Goal: Feedback & Contribution: Contribute content

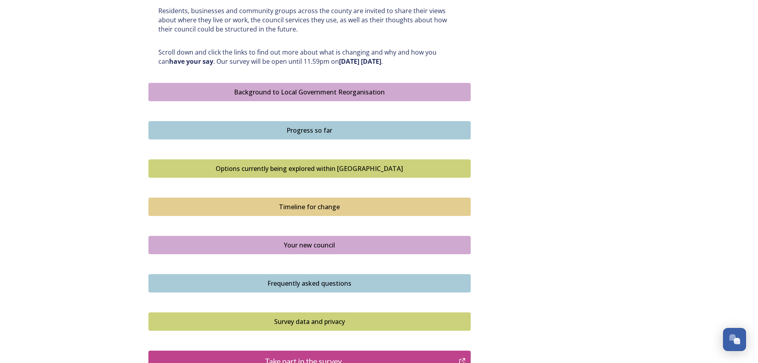
scroll to position [438, 0]
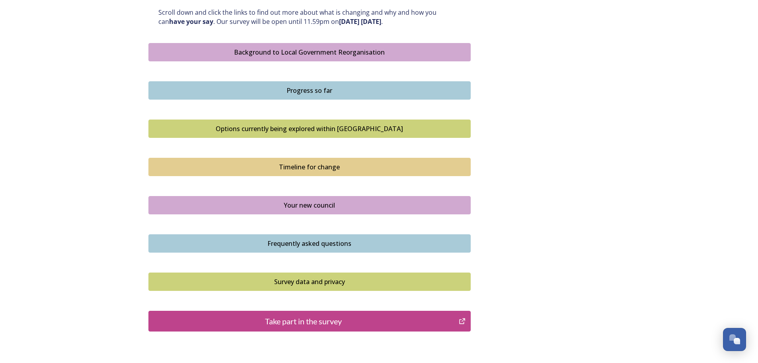
click at [351, 47] on button "Background to Local Government Reorganisation" at bounding box center [310, 52] width 322 height 18
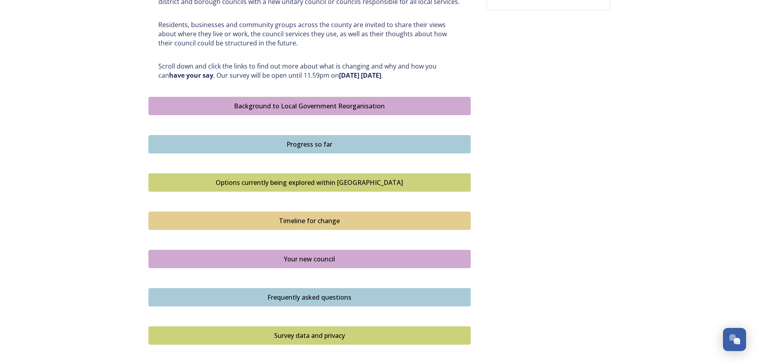
scroll to position [398, 0]
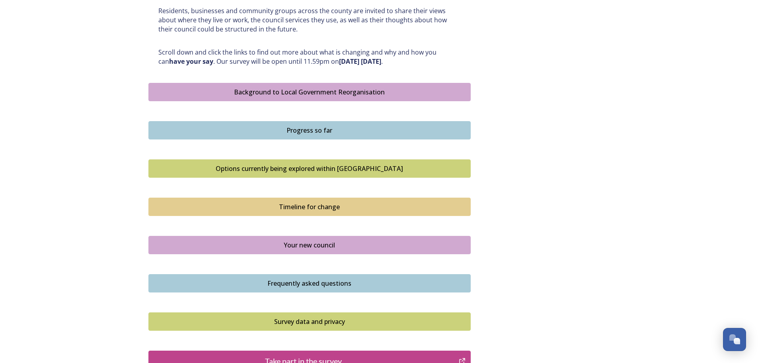
click at [364, 132] on div "Progress so far" at bounding box center [310, 130] width 314 height 10
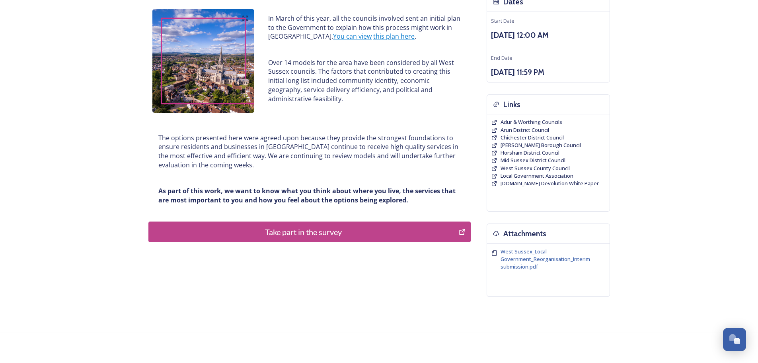
scroll to position [107, 0]
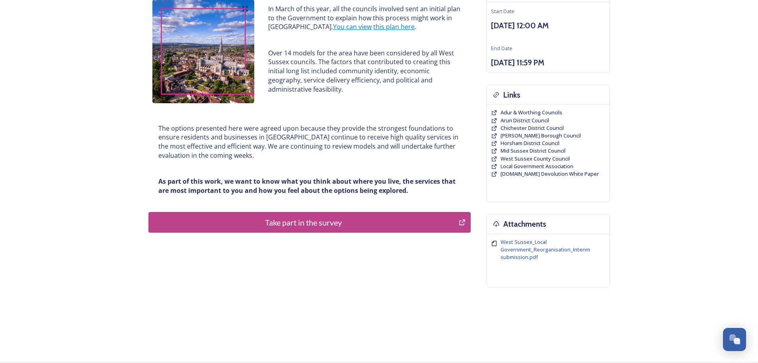
click at [353, 220] on div "Take part in the survey" at bounding box center [304, 222] width 302 height 12
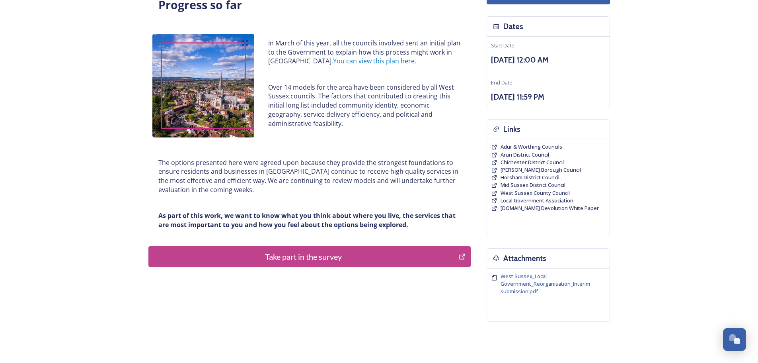
scroll to position [0, 0]
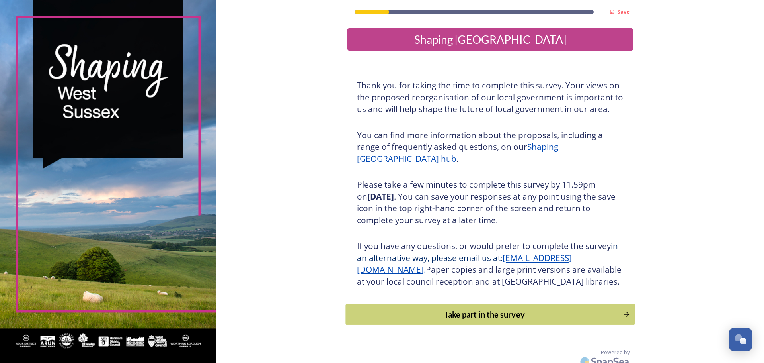
click at [485, 320] on div "Take part in the survey" at bounding box center [484, 314] width 269 height 12
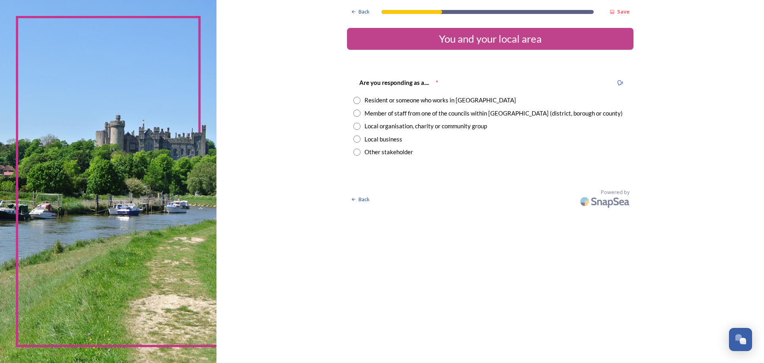
click at [357, 100] on input "radio" at bounding box center [357, 100] width 7 height 7
radio input "true"
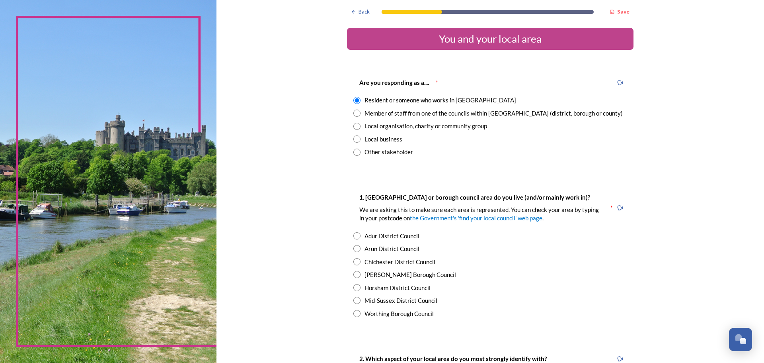
click at [358, 274] on input "radio" at bounding box center [357, 274] width 7 height 7
radio input "true"
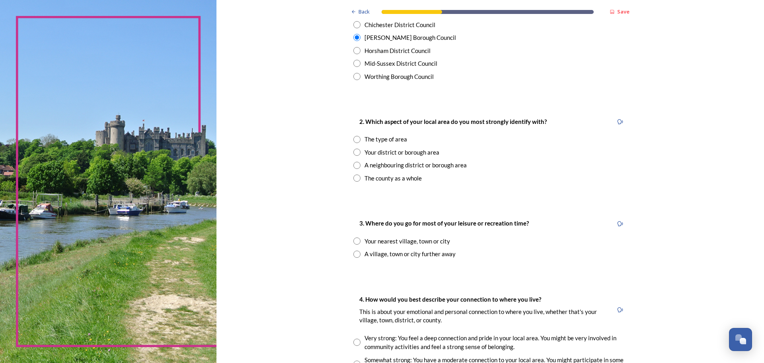
scroll to position [239, 0]
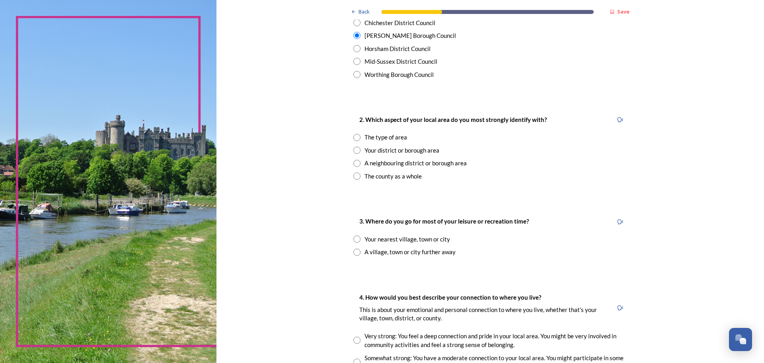
click at [354, 150] on input "radio" at bounding box center [357, 150] width 7 height 7
radio input "true"
click at [354, 238] on input "radio" at bounding box center [357, 238] width 7 height 7
radio input "true"
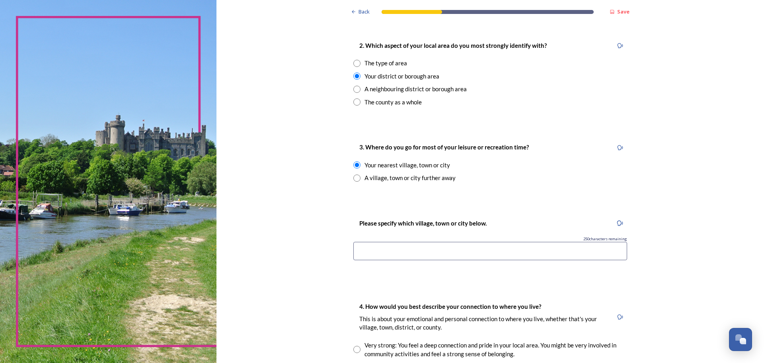
scroll to position [319, 0]
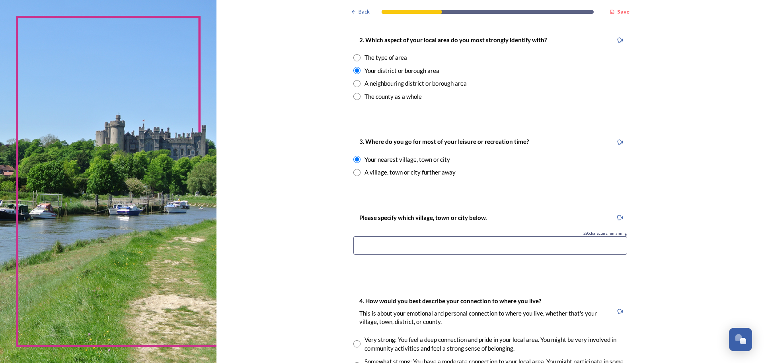
click at [427, 250] on input at bounding box center [491, 245] width 274 height 18
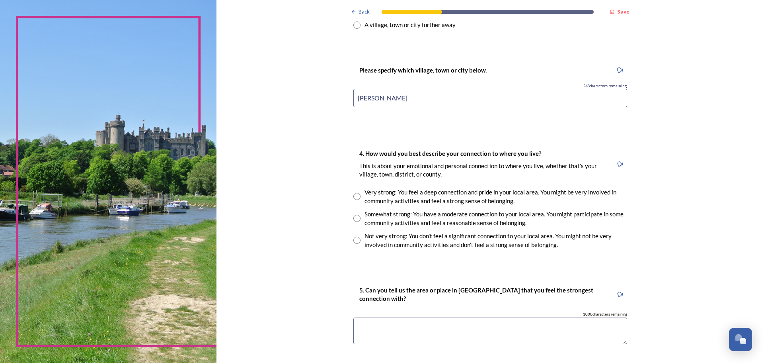
scroll to position [478, 0]
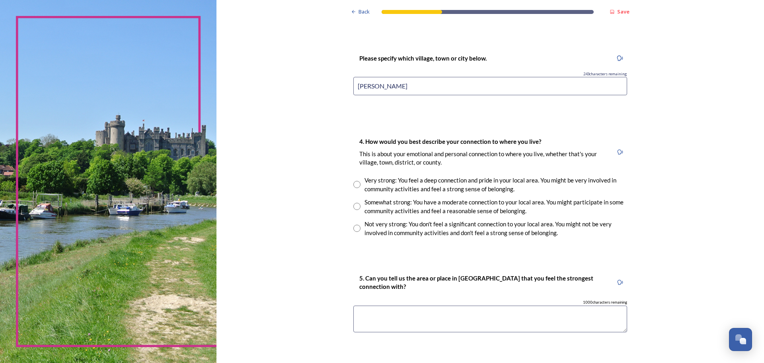
type input "crawley"
click at [355, 208] on input "radio" at bounding box center [357, 206] width 7 height 7
radio input "true"
click at [438, 315] on textarea at bounding box center [491, 318] width 274 height 27
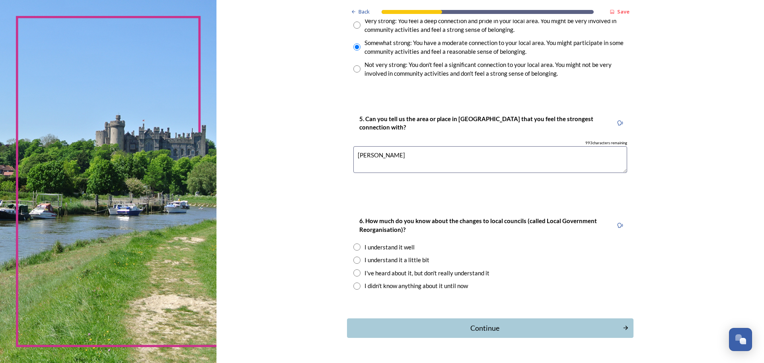
scroll to position [658, 0]
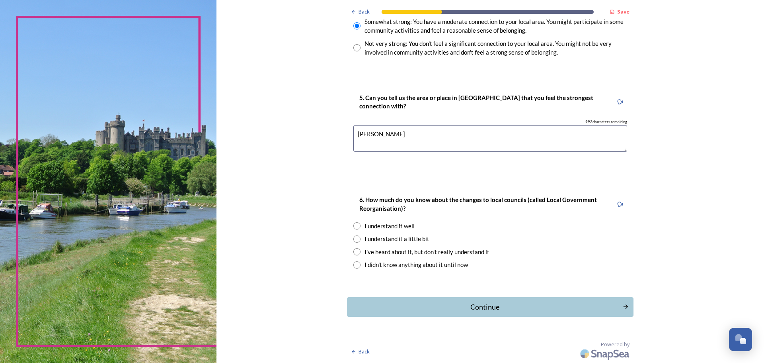
type textarea "crawley"
click at [356, 239] on input "radio" at bounding box center [357, 238] width 7 height 7
radio input "true"
click at [491, 305] on div "Continue" at bounding box center [485, 306] width 270 height 11
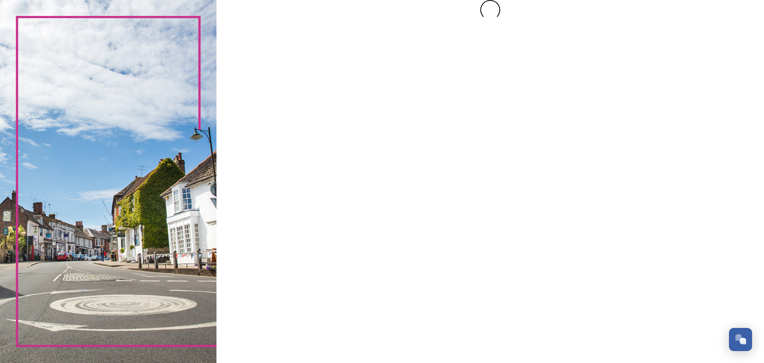
scroll to position [0, 0]
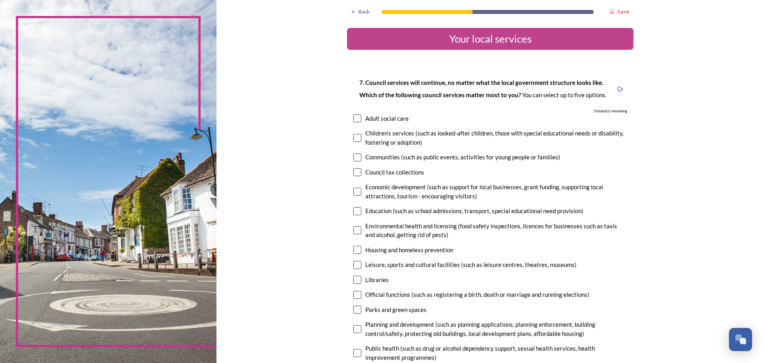
click at [356, 119] on input "checkbox" at bounding box center [358, 118] width 8 height 8
checkbox input "true"
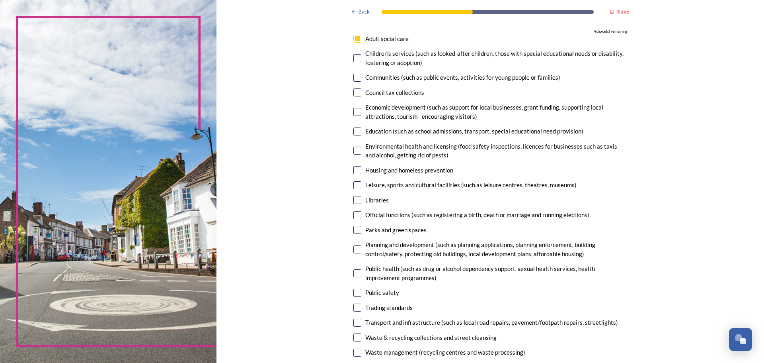
scroll to position [119, 0]
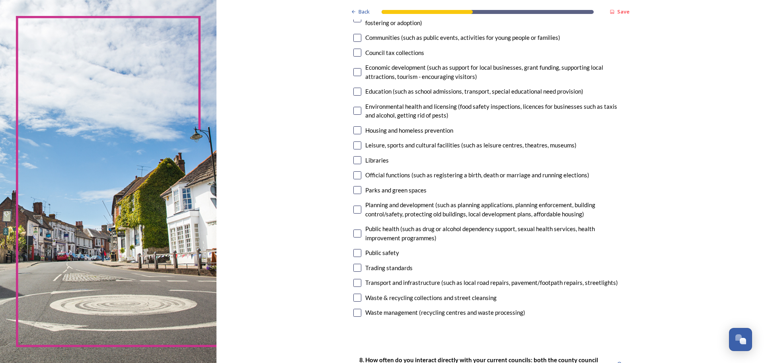
click at [357, 295] on input "checkbox" at bounding box center [358, 297] width 8 height 8
checkbox input "true"
click at [354, 266] on input "checkbox" at bounding box center [358, 268] width 8 height 8
checkbox input "true"
click at [356, 161] on input "checkbox" at bounding box center [358, 160] width 8 height 8
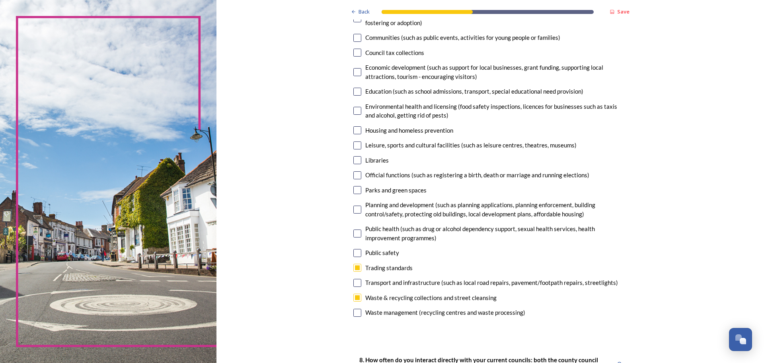
checkbox input "true"
click at [355, 206] on input "checkbox" at bounding box center [358, 209] width 8 height 8
checkbox input "true"
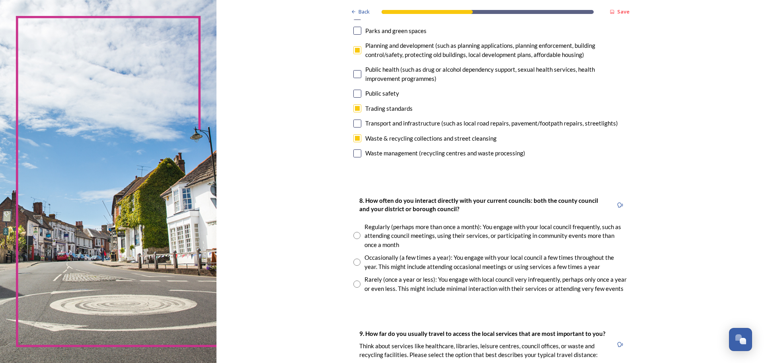
scroll to position [319, 0]
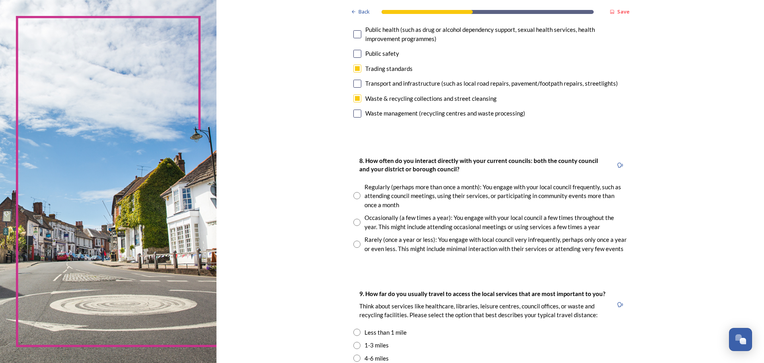
click at [354, 222] on input "radio" at bounding box center [357, 222] width 7 height 7
radio input "true"
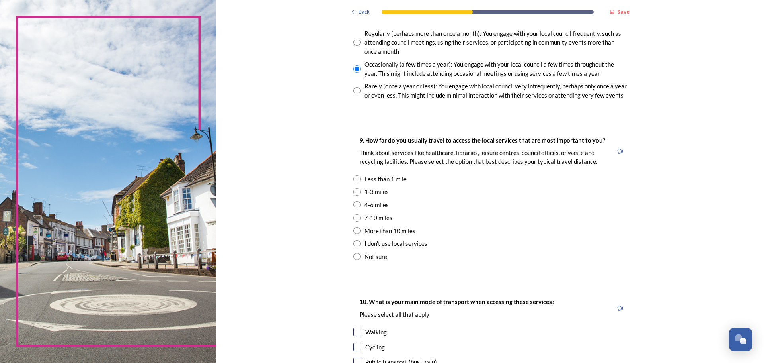
scroll to position [478, 0]
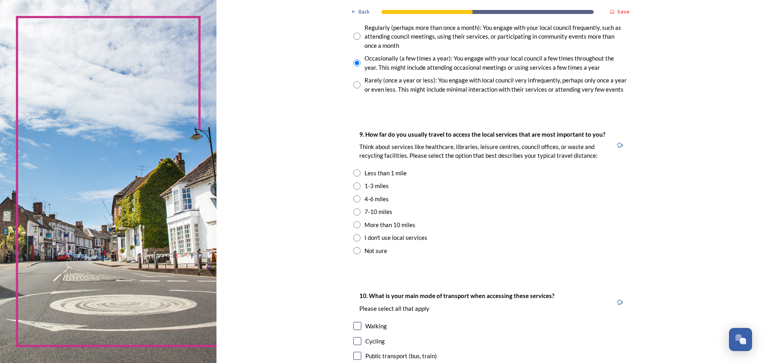
click at [355, 187] on input "radio" at bounding box center [357, 185] width 7 height 7
radio input "true"
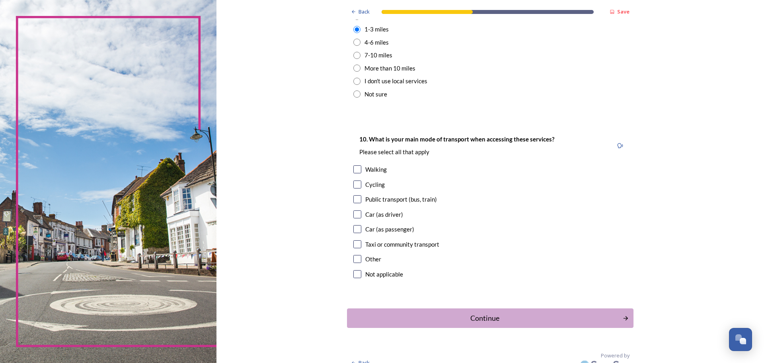
scroll to position [637, 0]
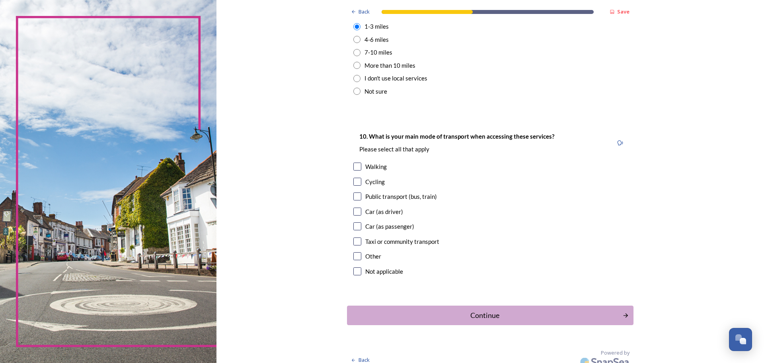
click at [357, 196] on input "checkbox" at bounding box center [358, 196] width 8 height 8
checkbox input "true"
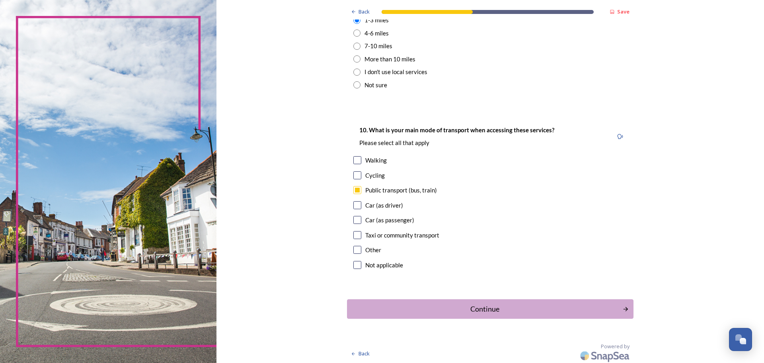
scroll to position [645, 0]
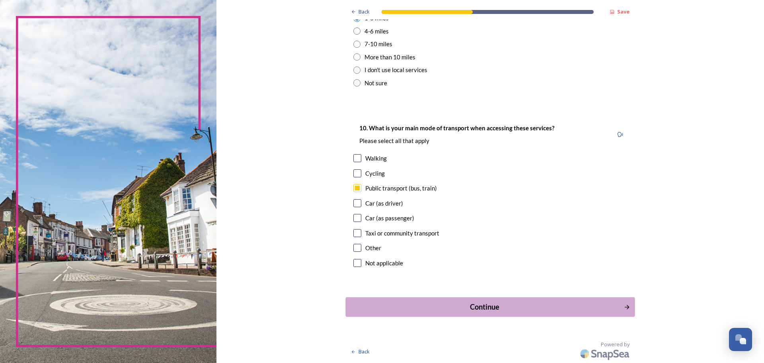
click at [453, 310] on div "Continue" at bounding box center [485, 306] width 270 height 11
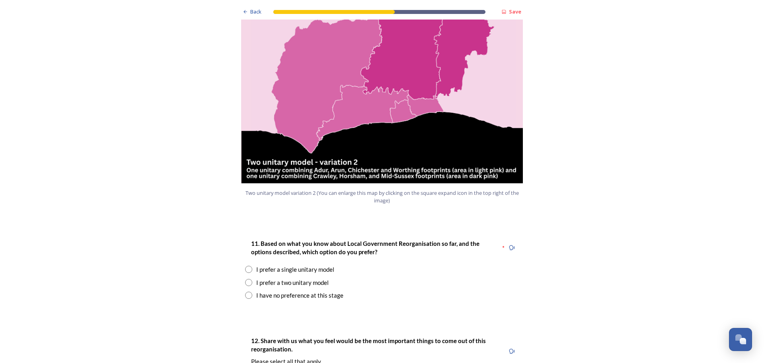
scroll to position [876, 0]
click at [245, 278] on input "radio" at bounding box center [248, 281] width 7 height 7
radio input "true"
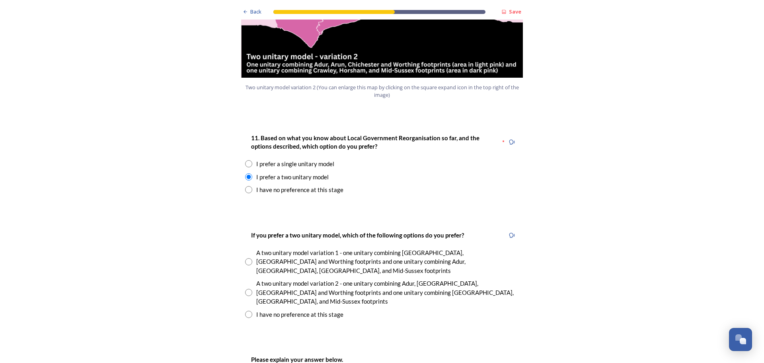
scroll to position [995, 0]
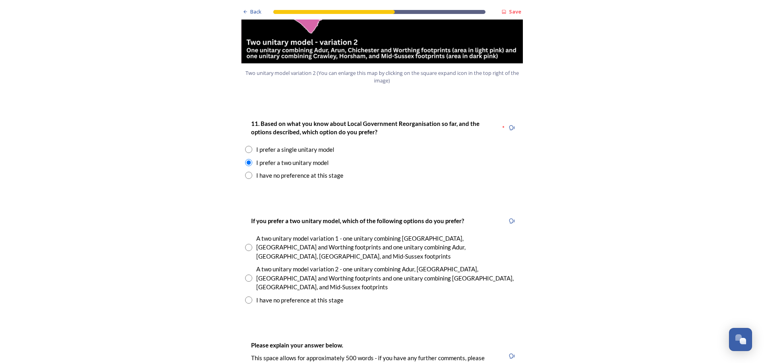
click at [247, 274] on input "radio" at bounding box center [248, 277] width 7 height 7
radio input "true"
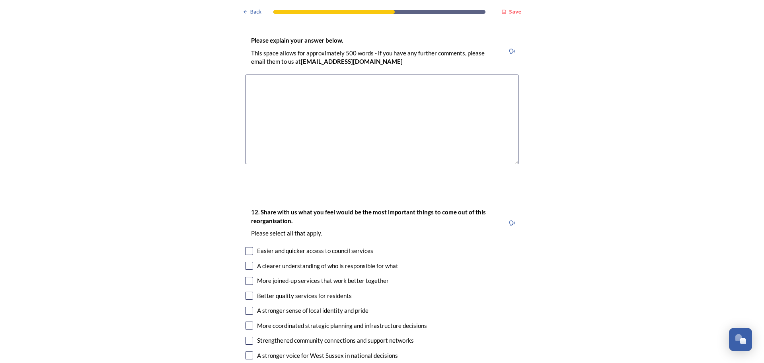
scroll to position [1314, 0]
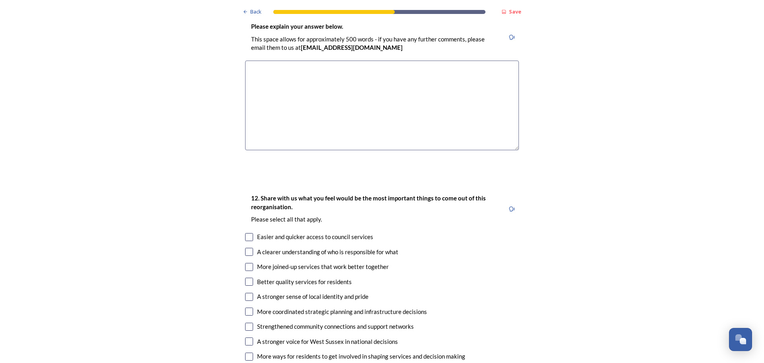
click at [245, 233] on input "checkbox" at bounding box center [249, 237] width 8 height 8
checkbox input "true"
click at [245, 248] on input "checkbox" at bounding box center [249, 252] width 8 height 8
checkbox input "true"
click at [248, 263] on input "checkbox" at bounding box center [249, 267] width 8 height 8
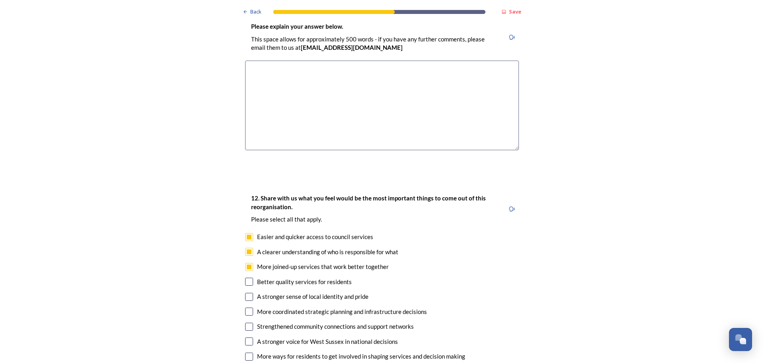
click at [248, 263] on input "checkbox" at bounding box center [249, 267] width 8 height 8
checkbox input "false"
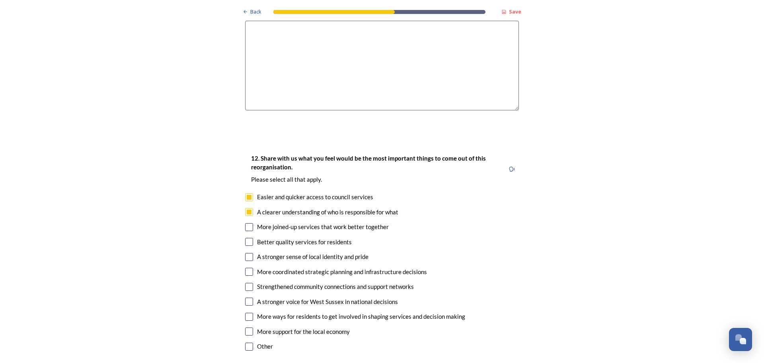
scroll to position [1394, 0]
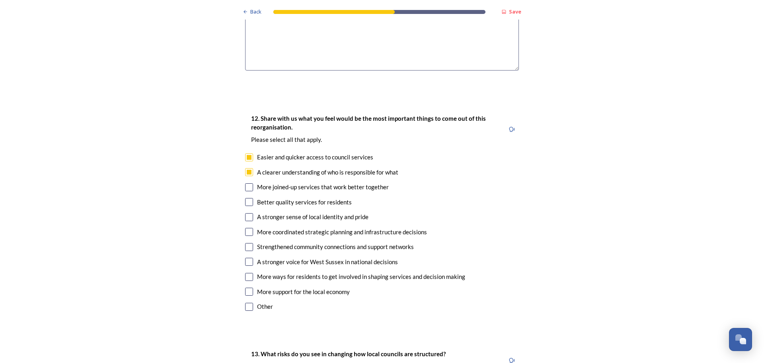
click at [247, 228] on input "checkbox" at bounding box center [249, 232] width 8 height 8
checkbox input "false"
click at [248, 183] on input "checkbox" at bounding box center [249, 187] width 8 height 8
checkbox input "true"
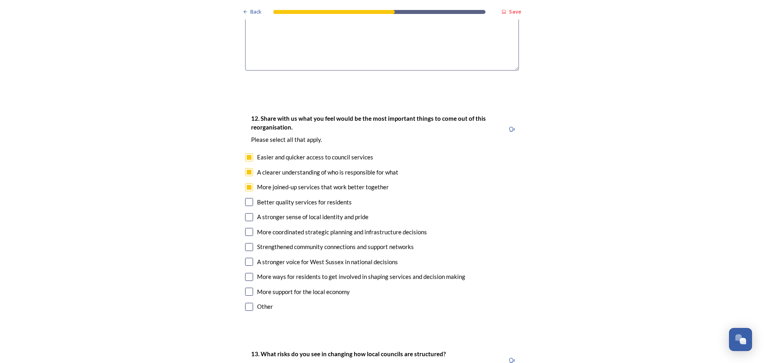
click at [246, 228] on input "checkbox" at bounding box center [249, 232] width 8 height 8
checkbox input "true"
click at [248, 198] on input "checkbox" at bounding box center [249, 202] width 8 height 8
checkbox input "true"
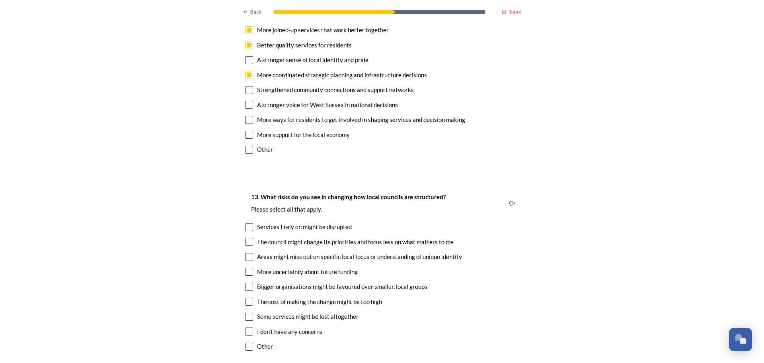
scroll to position [1553, 0]
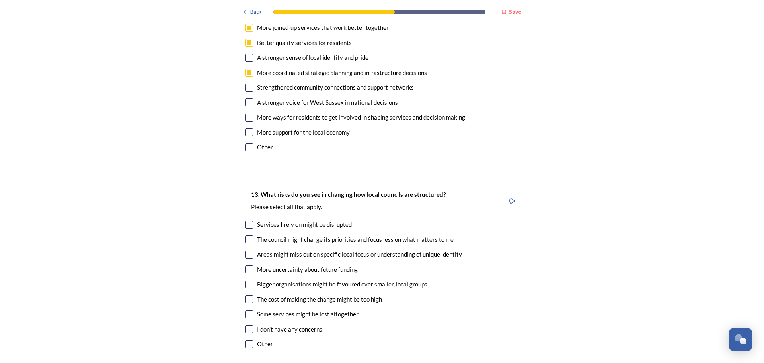
click at [245, 250] on input "checkbox" at bounding box center [249, 254] width 8 height 8
checkbox input "true"
click at [247, 280] on input "checkbox" at bounding box center [249, 284] width 8 height 8
checkbox input "true"
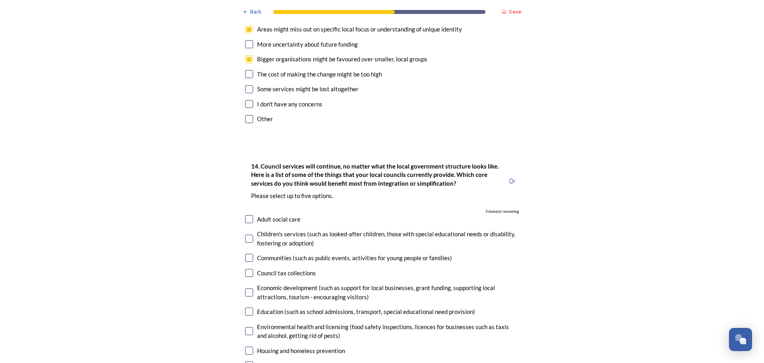
scroll to position [1792, 0]
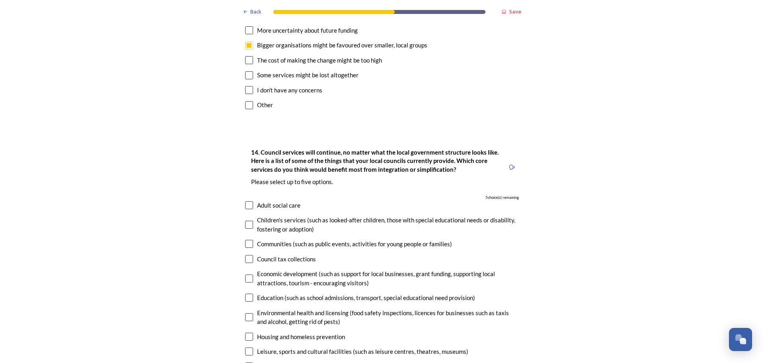
click at [247, 201] on input "checkbox" at bounding box center [249, 205] width 8 height 8
checkbox input "true"
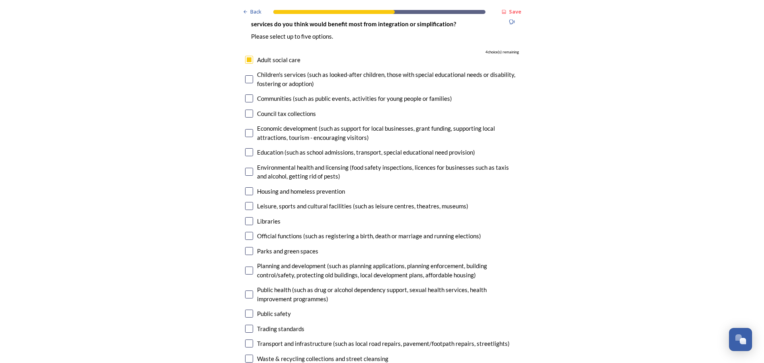
scroll to position [1951, 0]
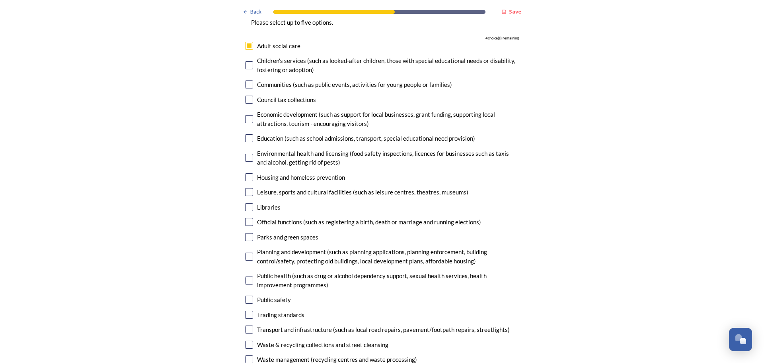
click at [248, 203] on input "checkbox" at bounding box center [249, 207] width 8 height 8
checkbox input "true"
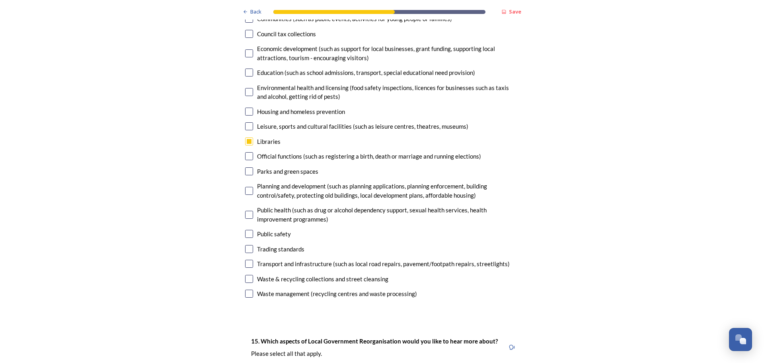
scroll to position [2031, 0]
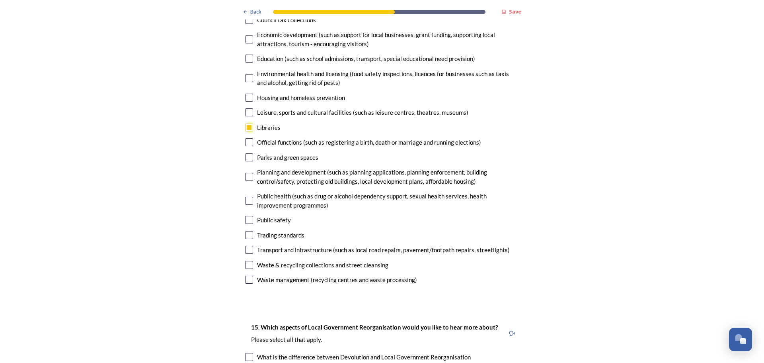
click at [248, 231] on input "checkbox" at bounding box center [249, 235] width 8 height 8
checkbox input "true"
click at [247, 246] on input "checkbox" at bounding box center [249, 250] width 8 height 8
checkbox input "true"
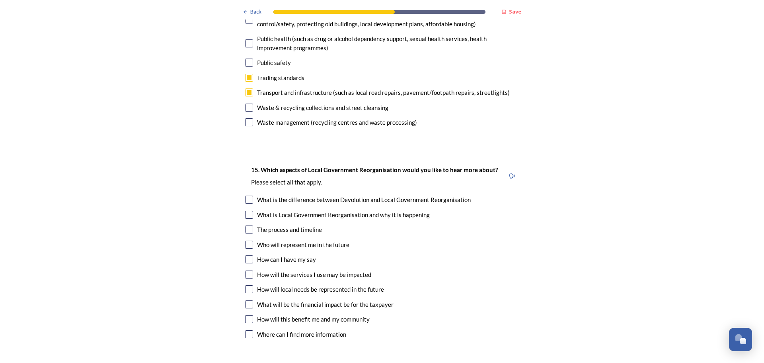
scroll to position [2190, 0]
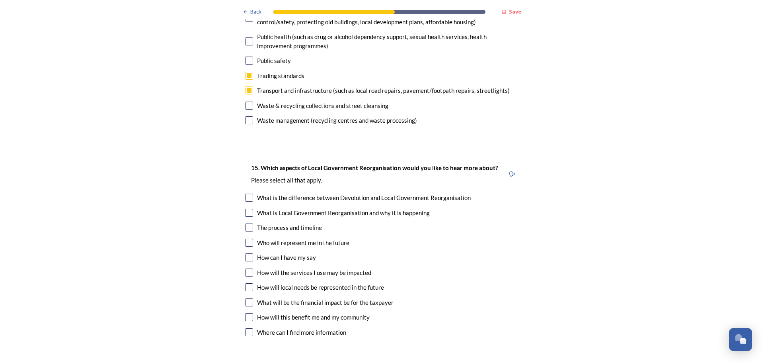
click at [248, 193] on input "checkbox" at bounding box center [249, 197] width 8 height 8
click at [246, 193] on input "checkbox" at bounding box center [249, 197] width 8 height 8
checkbox input "true"
click at [248, 223] on input "checkbox" at bounding box center [249, 227] width 8 height 8
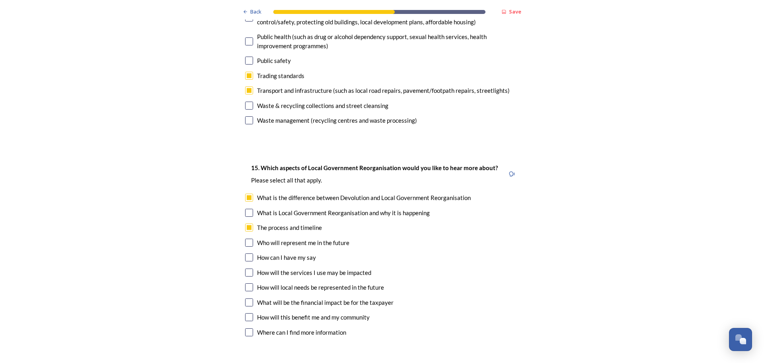
click at [248, 223] on input "checkbox" at bounding box center [249, 227] width 8 height 8
click at [246, 223] on input "checkbox" at bounding box center [249, 227] width 8 height 8
checkbox input "true"
click at [246, 238] on input "checkbox" at bounding box center [249, 242] width 8 height 8
checkbox input "true"
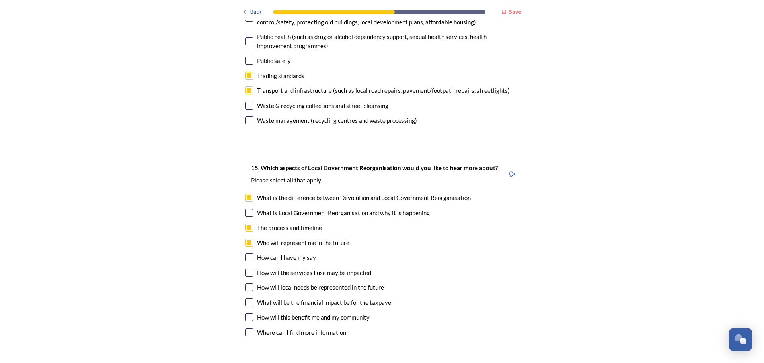
click at [248, 268] on input "checkbox" at bounding box center [249, 272] width 8 height 8
checkbox input "true"
click at [248, 298] on input "checkbox" at bounding box center [249, 302] width 8 height 8
checkbox input "true"
click at [247, 313] on input "checkbox" at bounding box center [249, 317] width 8 height 8
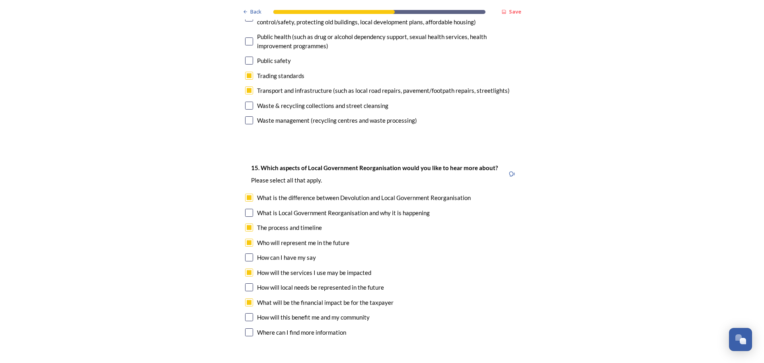
checkbox input "true"
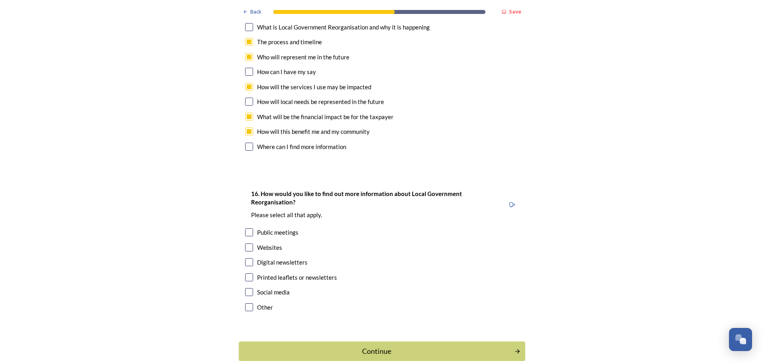
scroll to position [2378, 0]
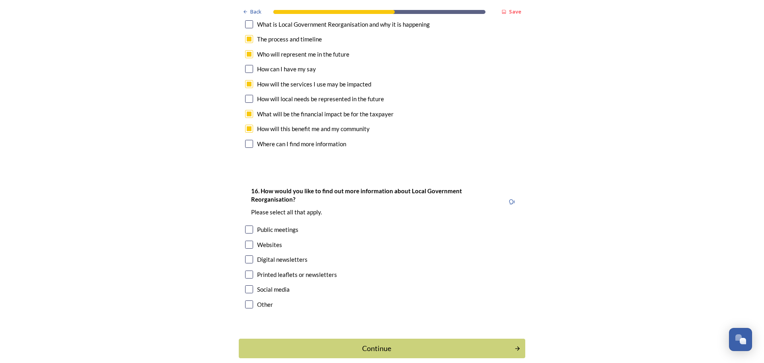
click at [246, 240] on input "checkbox" at bounding box center [249, 244] width 8 height 8
checkbox input "true"
click at [247, 255] on input "checkbox" at bounding box center [249, 259] width 8 height 8
checkbox input "true"
click at [247, 270] on input "checkbox" at bounding box center [249, 274] width 8 height 8
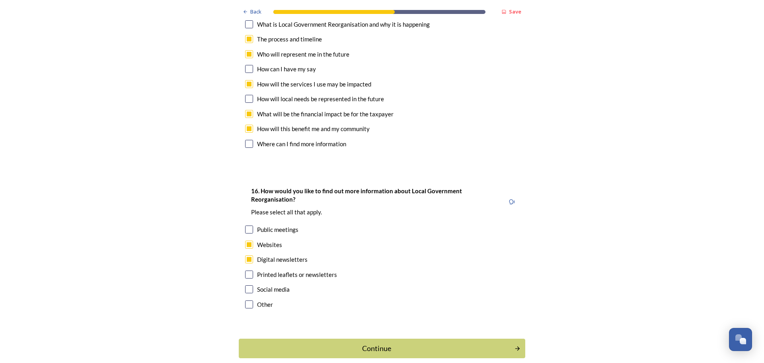
checkbox input "true"
click at [346, 343] on div "Continue" at bounding box center [377, 348] width 270 height 11
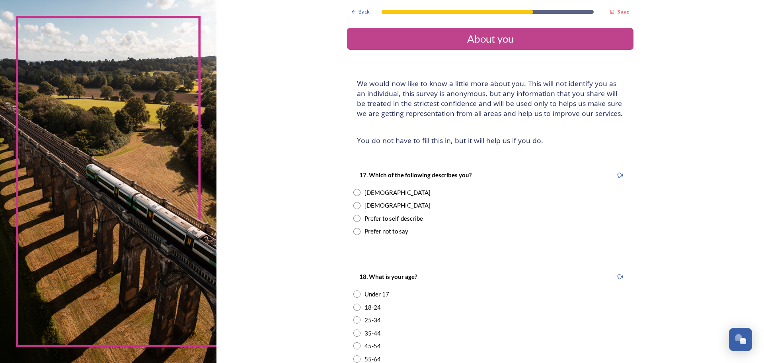
click at [356, 204] on input "radio" at bounding box center [357, 205] width 7 height 7
radio input "true"
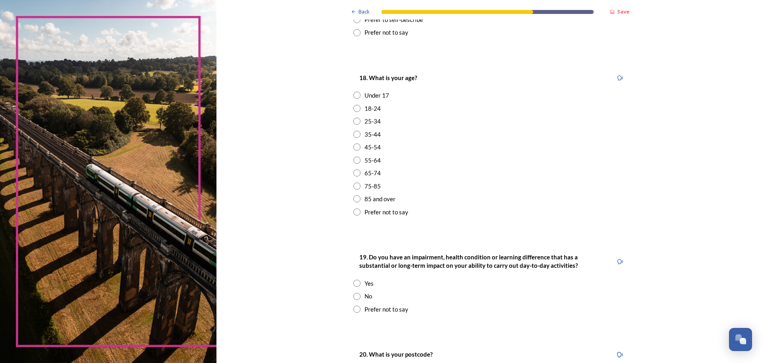
scroll to position [199, 0]
click at [356, 187] on input "radio" at bounding box center [357, 185] width 7 height 7
radio input "true"
click at [354, 282] on input "radio" at bounding box center [357, 282] width 7 height 7
radio input "true"
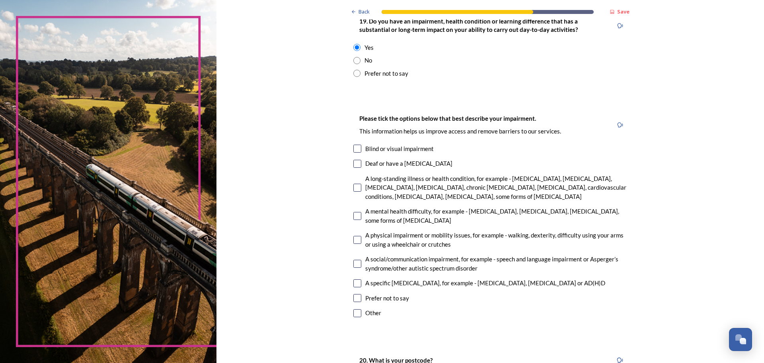
scroll to position [478, 0]
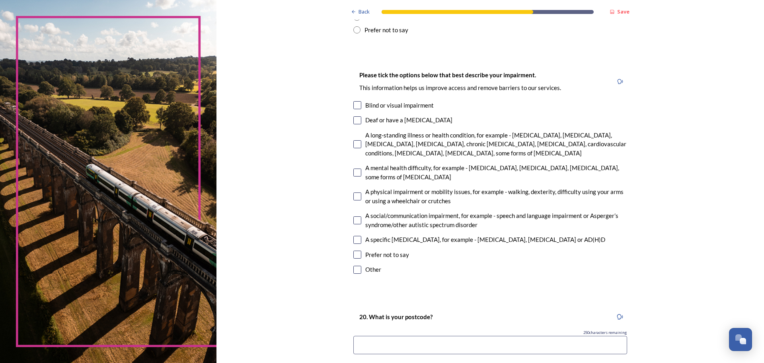
click at [356, 193] on input "checkbox" at bounding box center [358, 196] width 8 height 8
checkbox input "true"
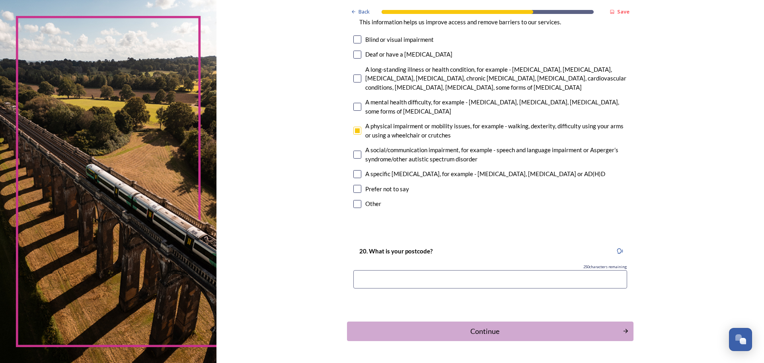
scroll to position [557, 0]
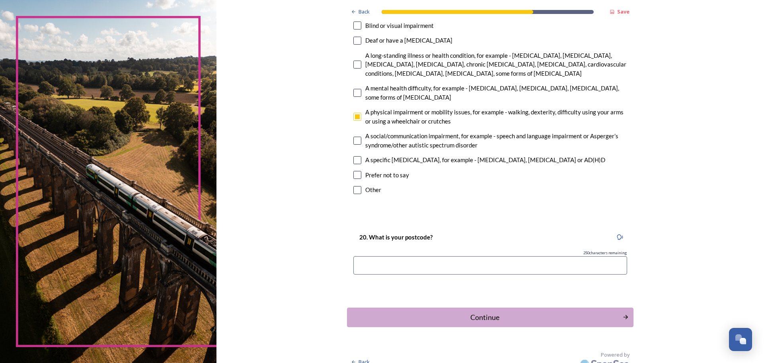
click at [387, 263] on input at bounding box center [491, 265] width 274 height 18
type input "rh10 8jx"
click at [562, 317] on div "Continue" at bounding box center [485, 317] width 270 height 11
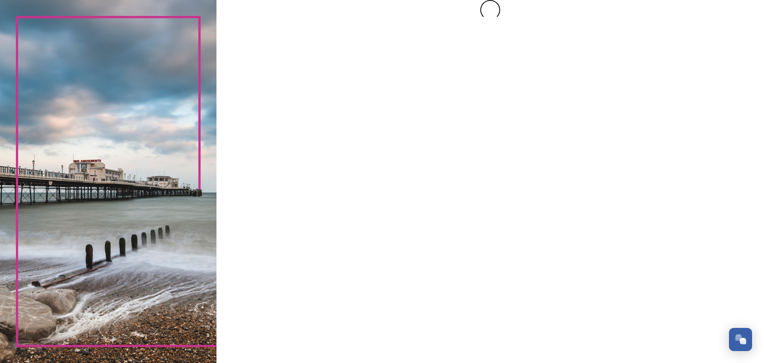
scroll to position [0, 0]
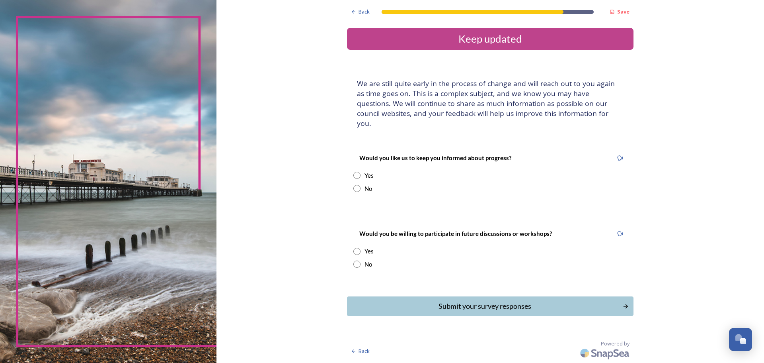
click at [357, 172] on input "radio" at bounding box center [357, 175] width 7 height 7
radio input "true"
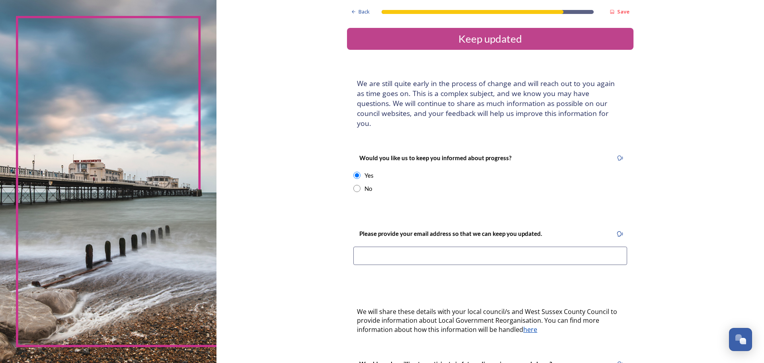
click at [420, 247] on input at bounding box center [491, 255] width 274 height 18
type input "crawleyca@aol.com"
click at [659, 284] on div "Back Save Keep updated We are still quite early in the process of change and wi…" at bounding box center [491, 246] width 548 height 492
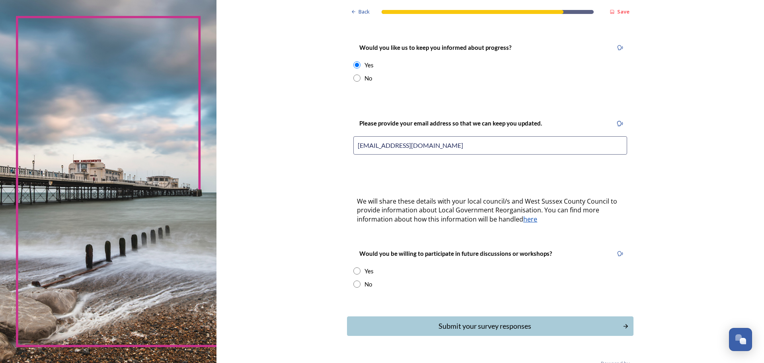
scroll to position [119, 0]
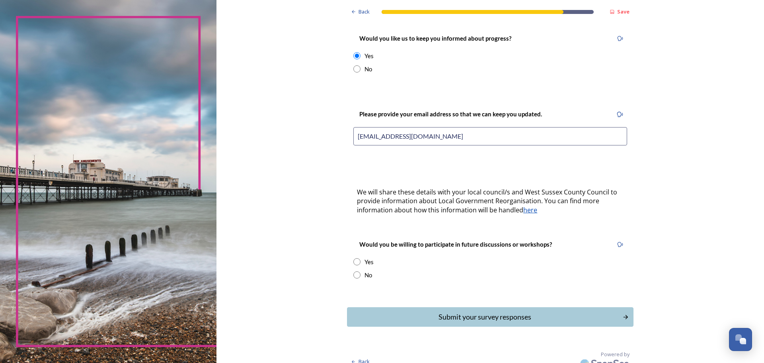
click at [354, 271] on input "radio" at bounding box center [357, 274] width 7 height 7
radio input "true"
click at [465, 311] on div "Submit your survey responses" at bounding box center [485, 316] width 270 height 11
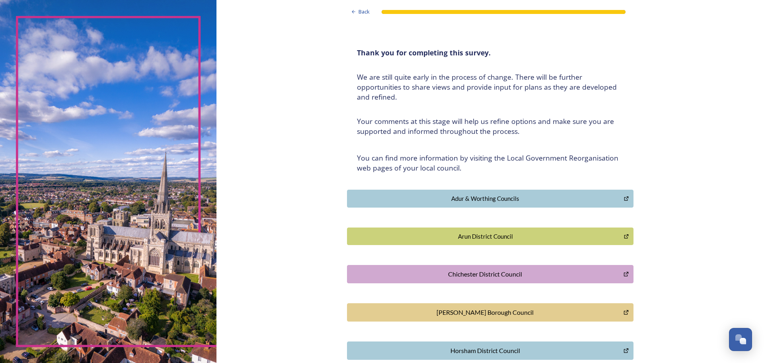
scroll to position [0, 0]
